Goal: Information Seeking & Learning: Learn about a topic

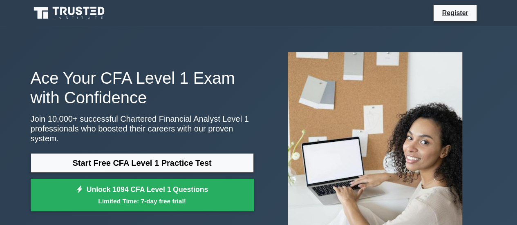
click at [140, 166] on link "Start Free CFA Level 1 Practice Test" at bounding box center [142, 163] width 223 height 20
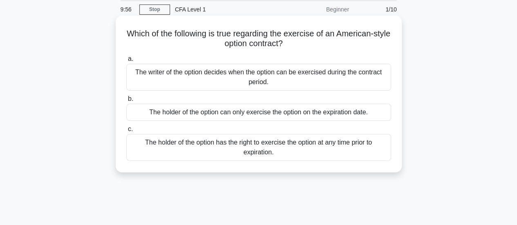
scroll to position [15, 0]
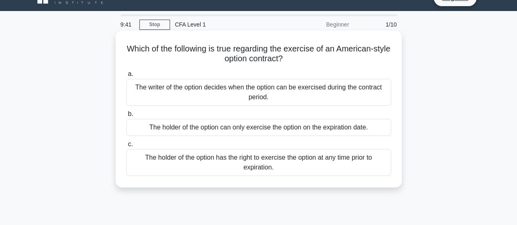
click at [261, 129] on div "The holder of the option can only exercise the option on the expiration date." at bounding box center [258, 127] width 265 height 17
click at [126, 117] on input "b. The holder of the option can only exercise the option on the expiration date." at bounding box center [126, 114] width 0 height 5
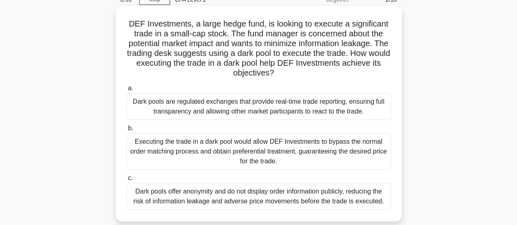
scroll to position [40, 0]
click at [236, 196] on div "Dark pools offer anonymity and do not display order information publicly, reduc…" at bounding box center [258, 196] width 265 height 27
click at [126, 181] on input "c. Dark pools offer anonymity and do not display order information publicly, re…" at bounding box center [126, 177] width 0 height 5
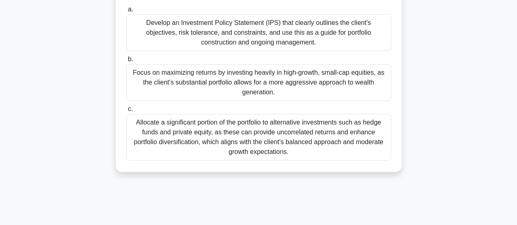
scroll to position [0, 0]
